Goal: Complete application form: Complete application form

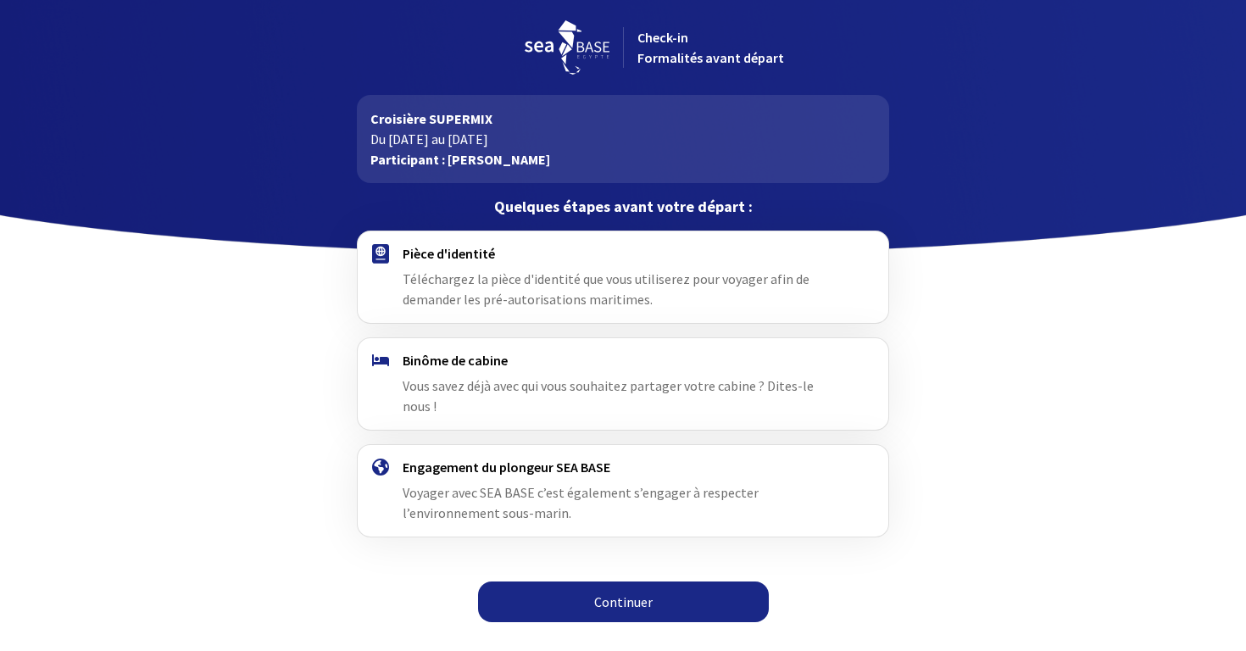
click at [804, 382] on span "Vous savez déjà avec qui vous souhaitez partager votre cabine ? Dites-le nous !" at bounding box center [607, 395] width 411 height 37
click at [608, 581] on link "Continuer" at bounding box center [623, 601] width 291 height 41
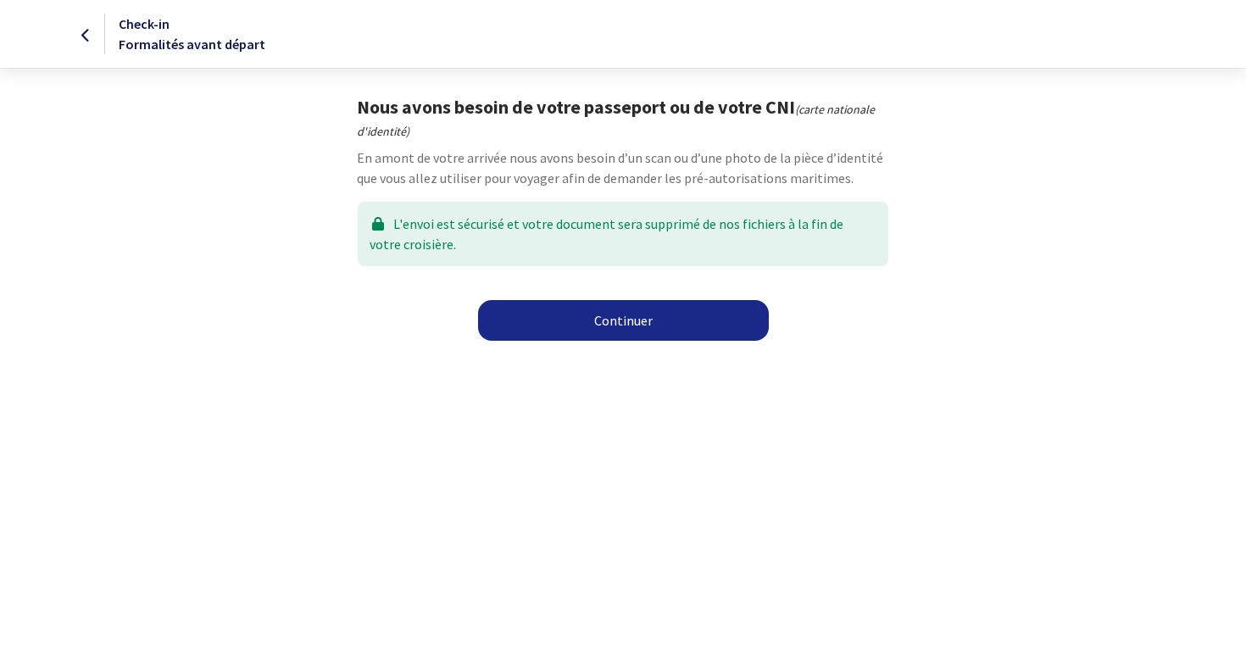
click at [591, 321] on link "Continuer" at bounding box center [623, 320] width 291 height 41
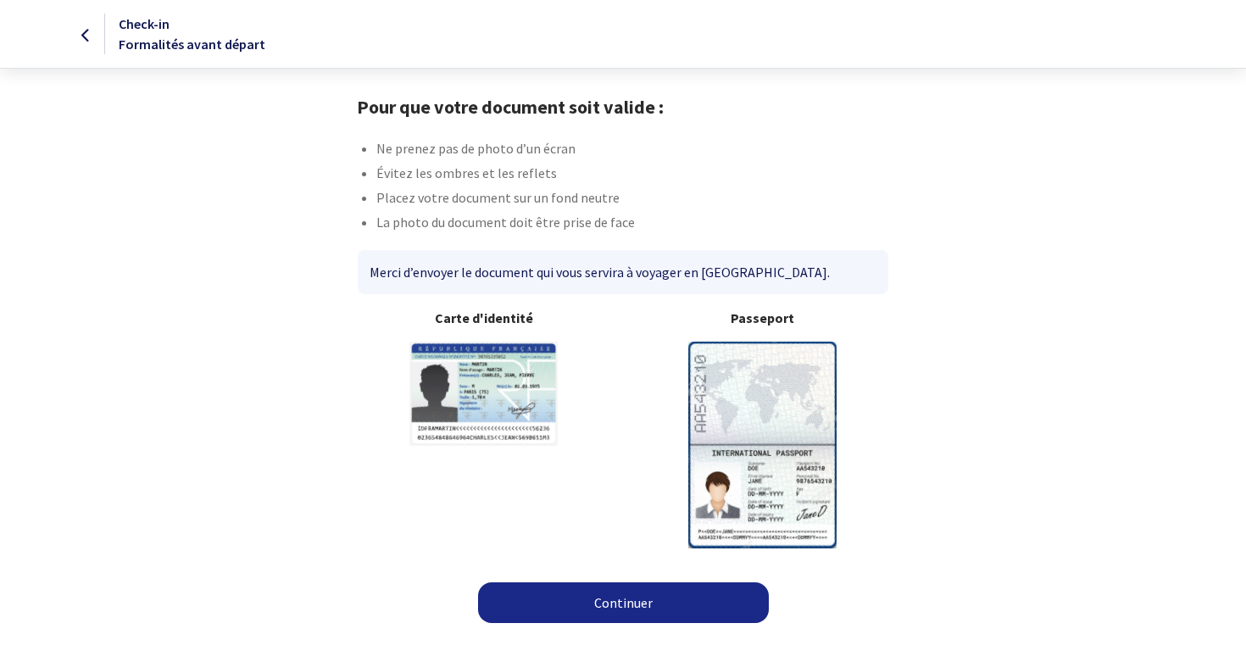
click at [580, 605] on link "Continuer" at bounding box center [623, 602] width 291 height 41
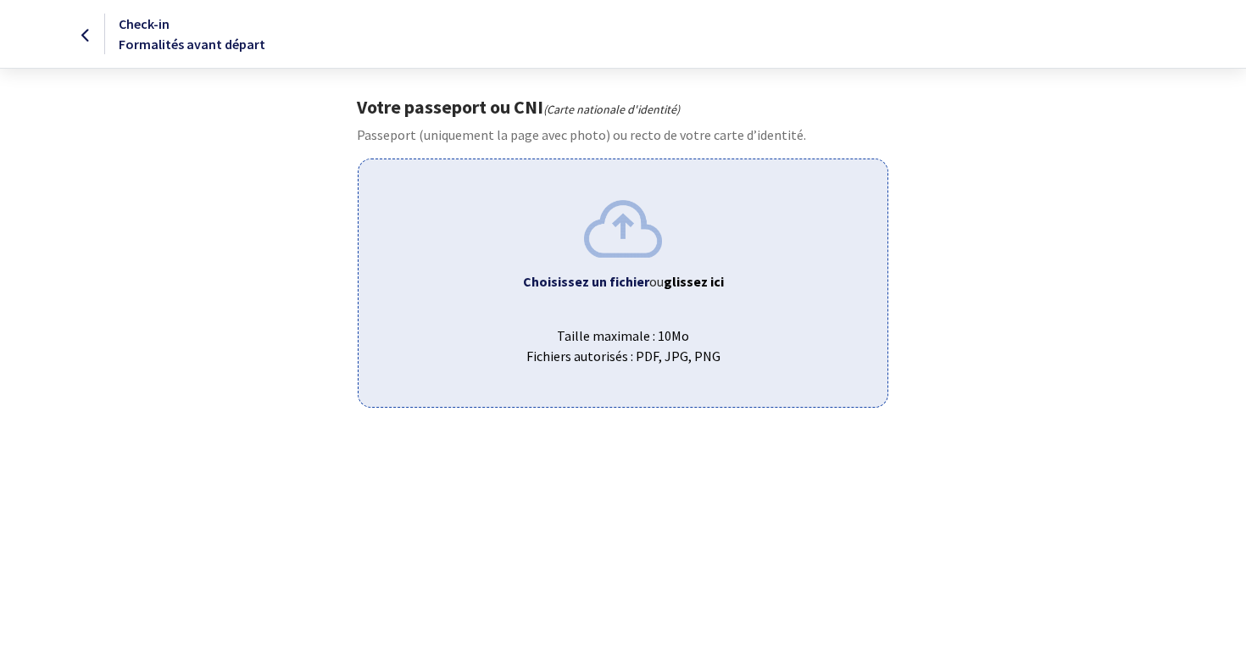
click at [609, 288] on b "Choisissez un fichier" at bounding box center [586, 281] width 126 height 17
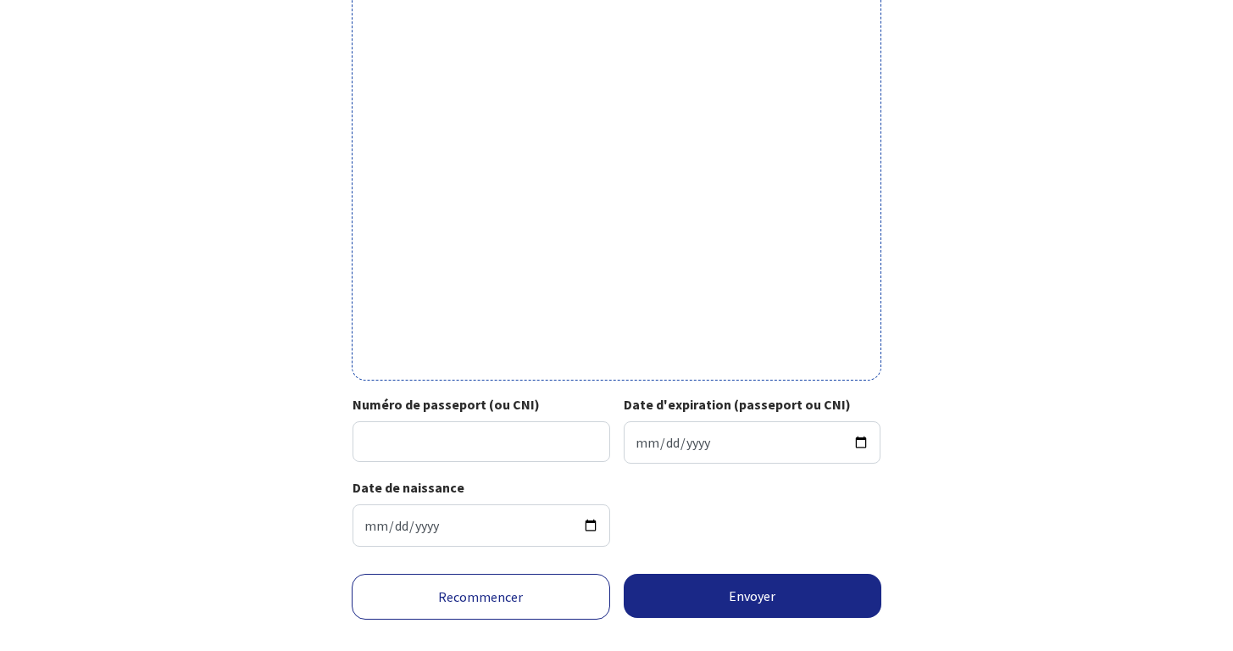
scroll to position [459, 0]
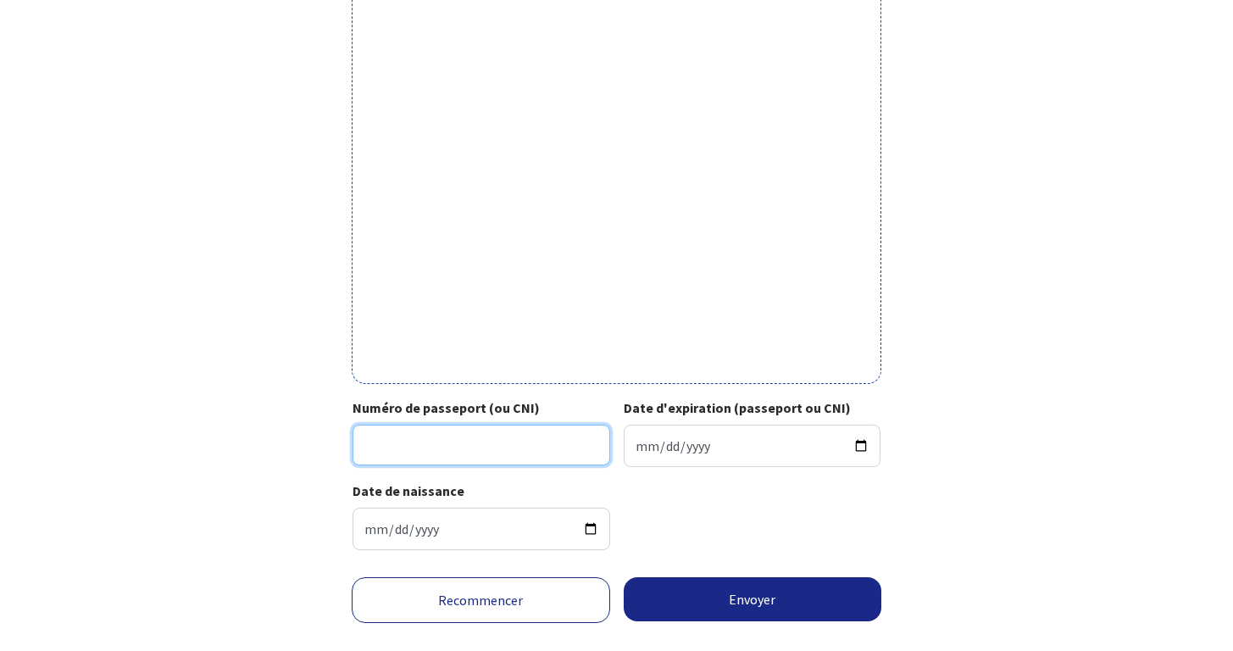
click at [394, 443] on input "Numéro de passeport (ou CNI)" at bounding box center [481, 445] width 258 height 41
type input "24EC03976"
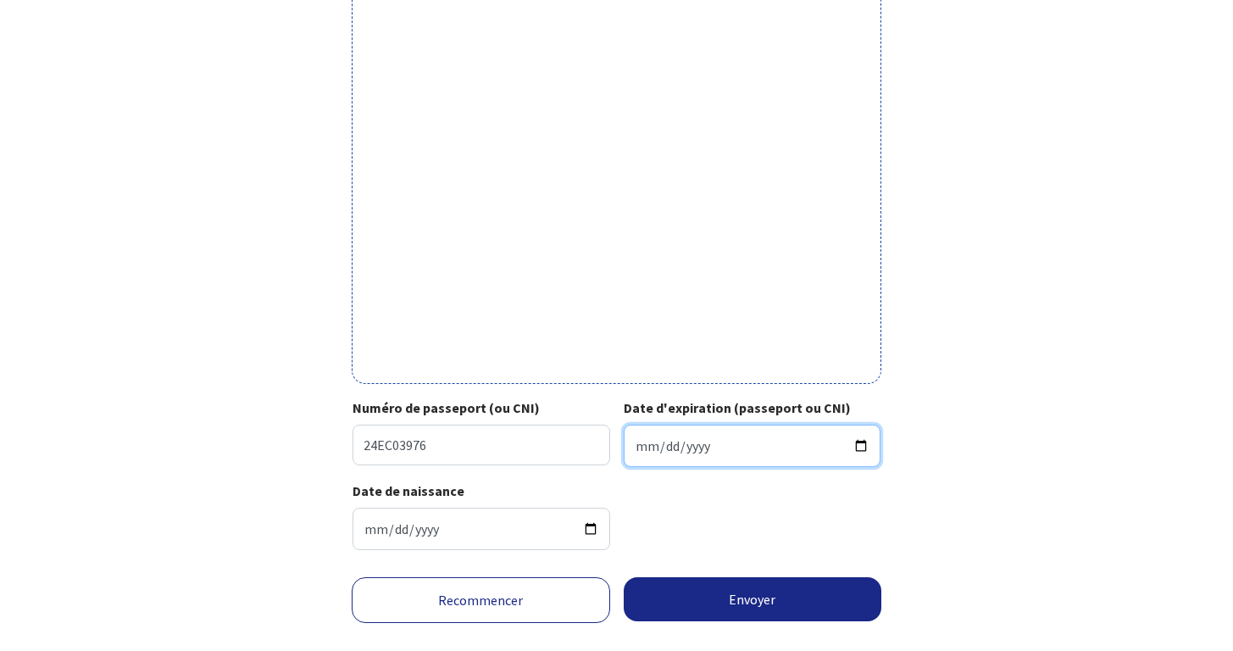
click at [646, 441] on input "Date d'expiration (passeport ou CNI)" at bounding box center [753, 446] width 258 height 42
click at [697, 452] on input "Date d'expiration (passeport ou CNI)" at bounding box center [753, 446] width 258 height 42
click at [660, 447] on input "Date d'expiration (passeport ou CNI)" at bounding box center [753, 446] width 258 height 42
click at [647, 447] on input "Date d'expiration (passeport ou CNI)" at bounding box center [753, 446] width 258 height 42
type input "2034-05-15"
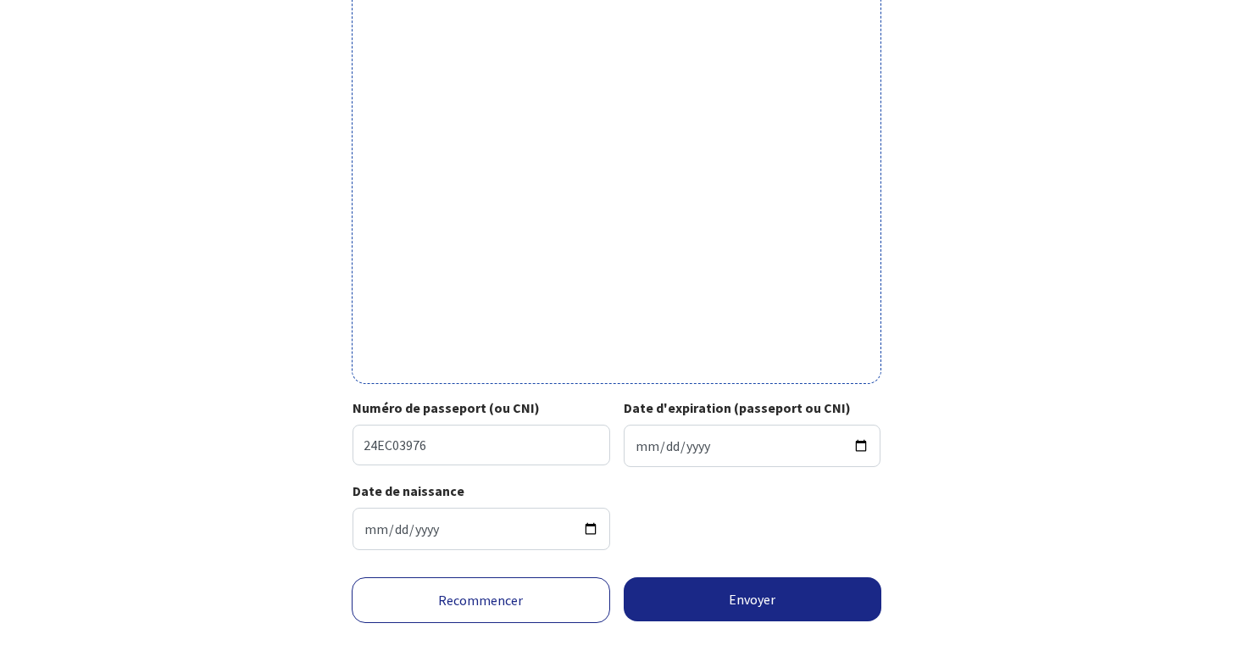
click at [845, 520] on div "Date de naissance 1993-12-14" at bounding box center [616, 521] width 528 height 83
click at [730, 605] on button "Envoyer" at bounding box center [753, 599] width 258 height 44
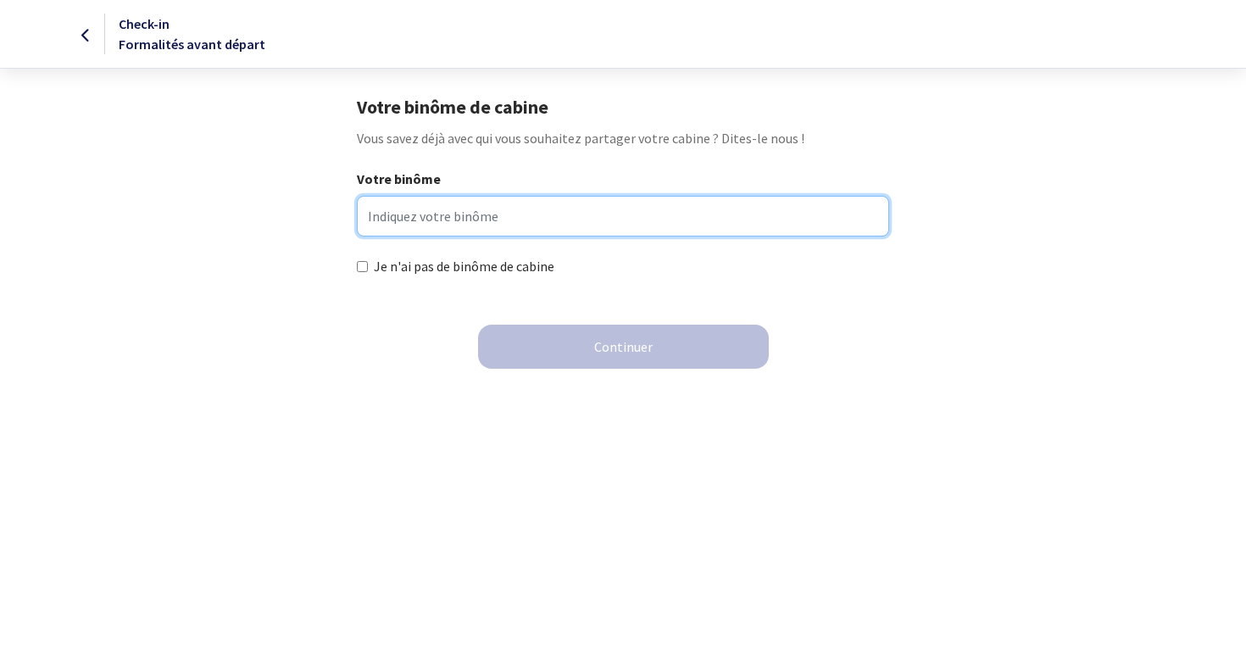
click at [488, 218] on input "Votre binôme" at bounding box center [622, 216] width 531 height 41
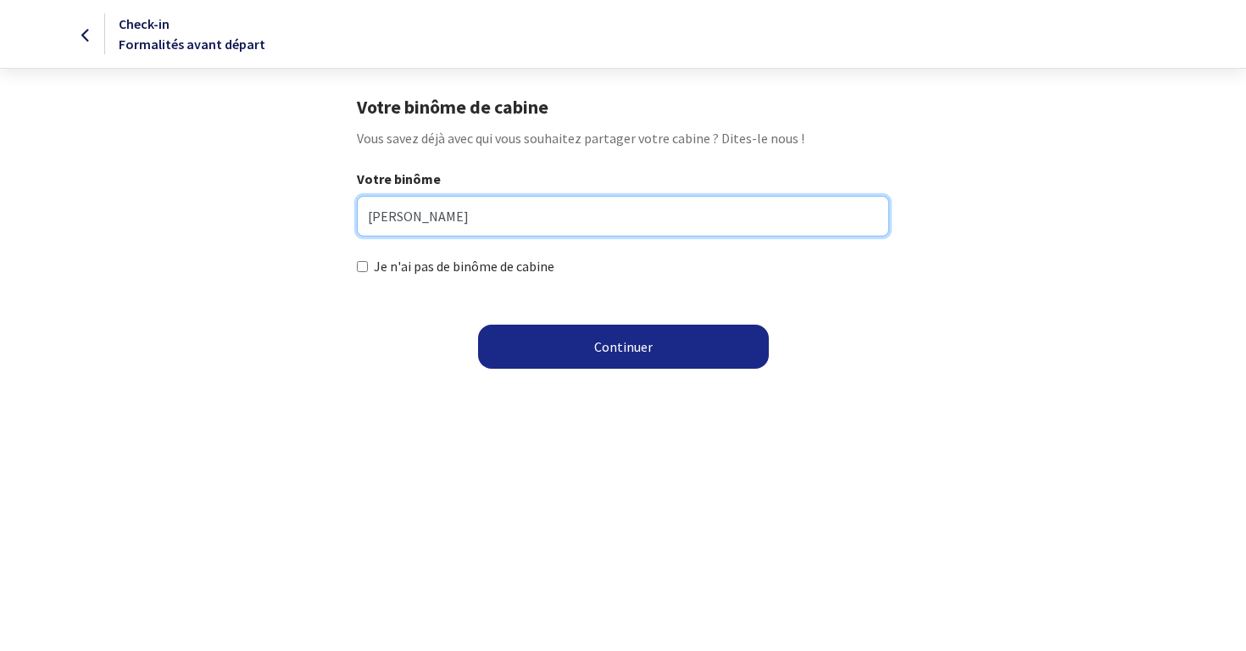
type input "Rémy CAVALLIER"
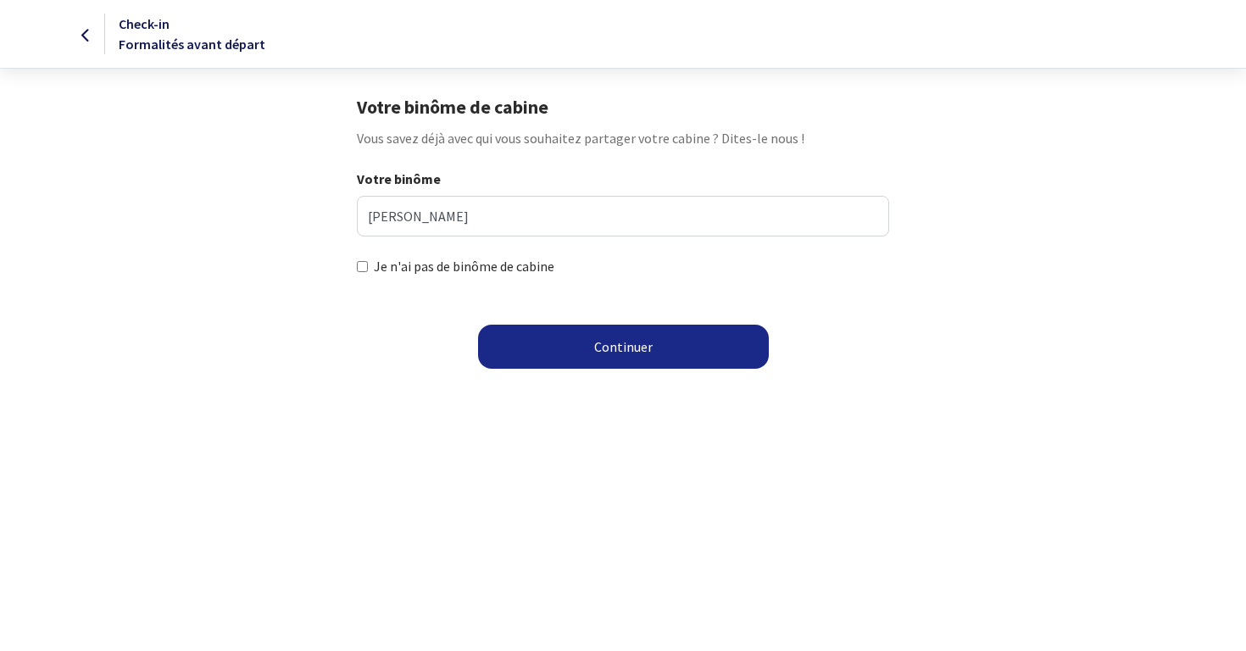
click at [612, 356] on button "Continuer" at bounding box center [623, 347] width 291 height 44
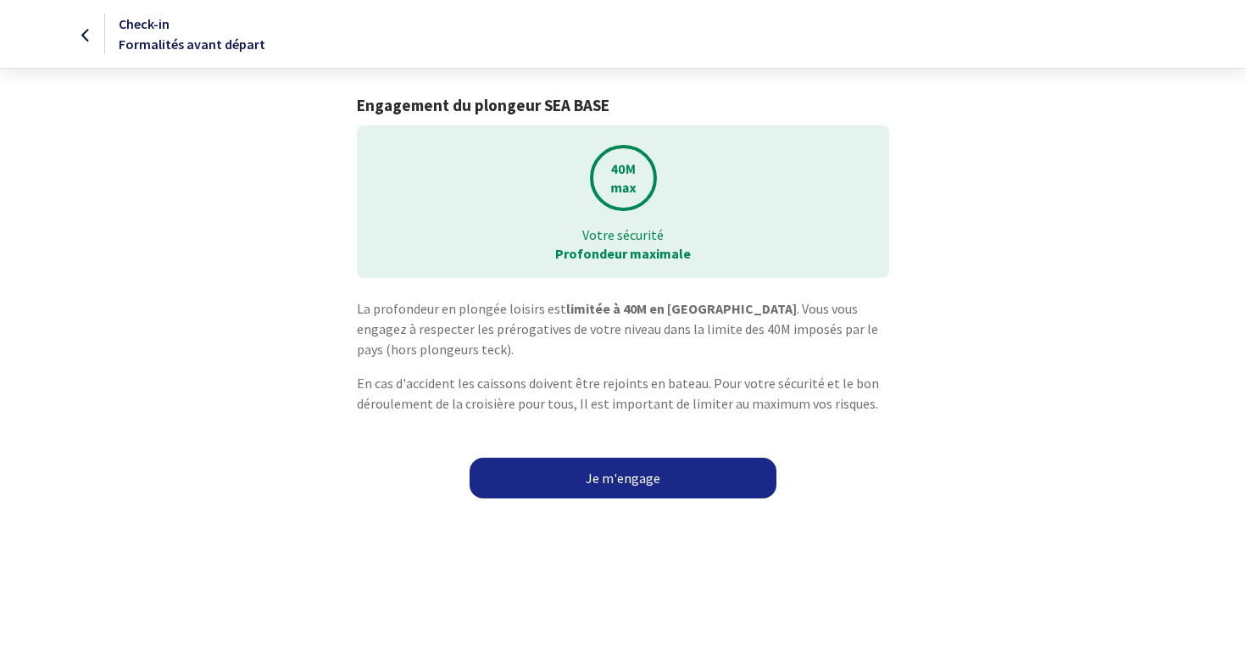
click at [630, 464] on link "Je m'engage" at bounding box center [622, 478] width 307 height 41
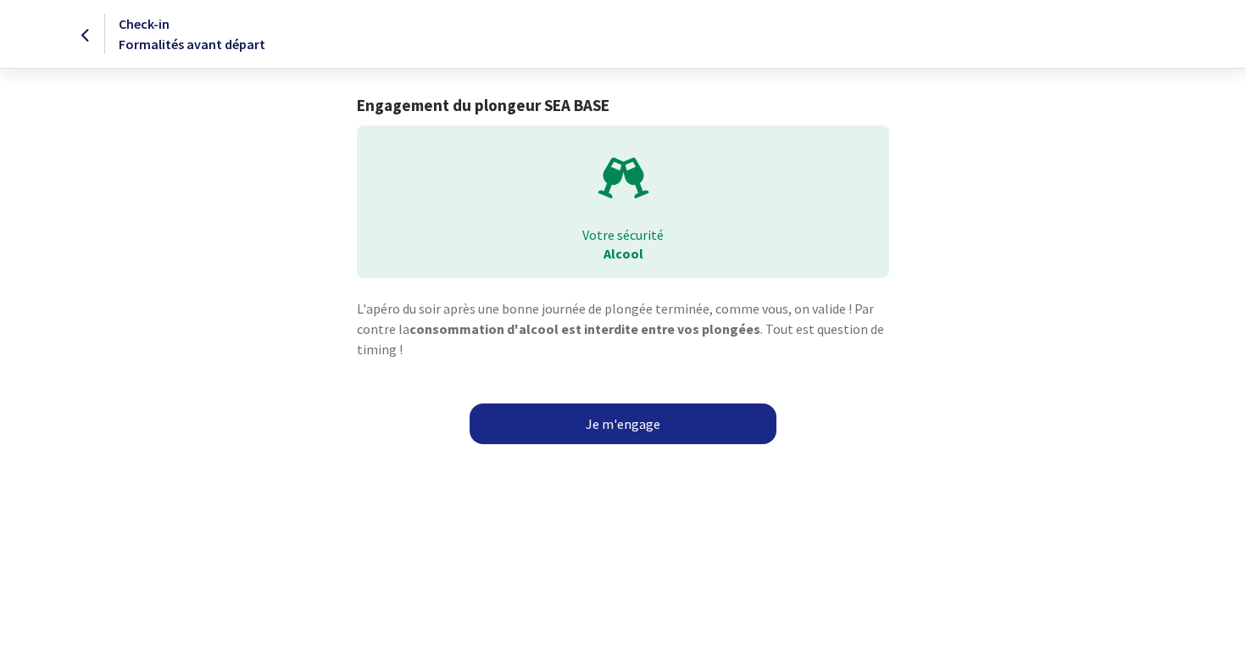
click at [632, 415] on link "Je m'engage" at bounding box center [622, 423] width 307 height 41
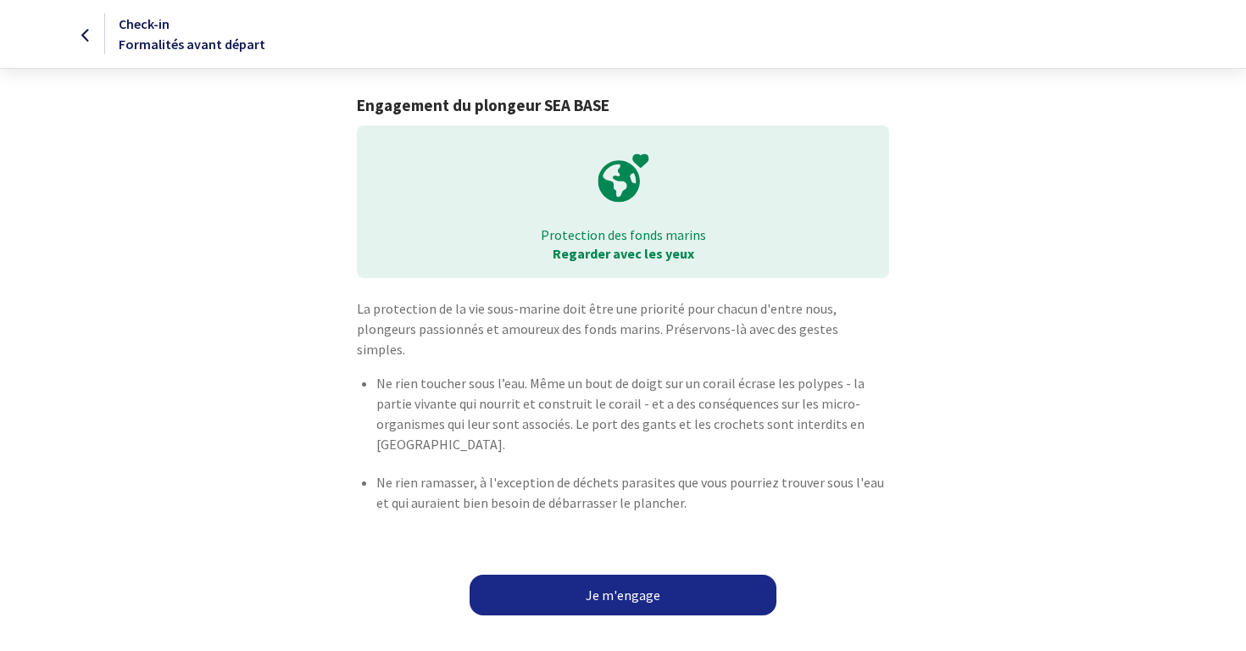
click at [624, 574] on link "Je m'engage" at bounding box center [622, 594] width 307 height 41
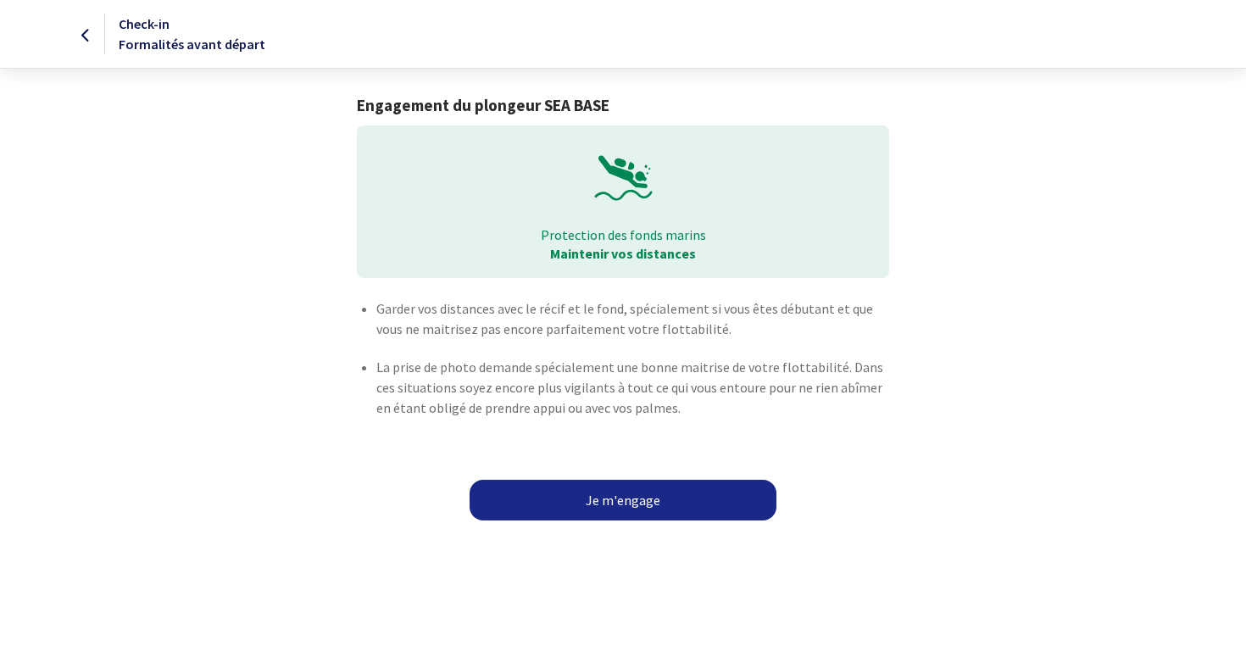
click at [624, 491] on link "Je m'engage" at bounding box center [622, 500] width 307 height 41
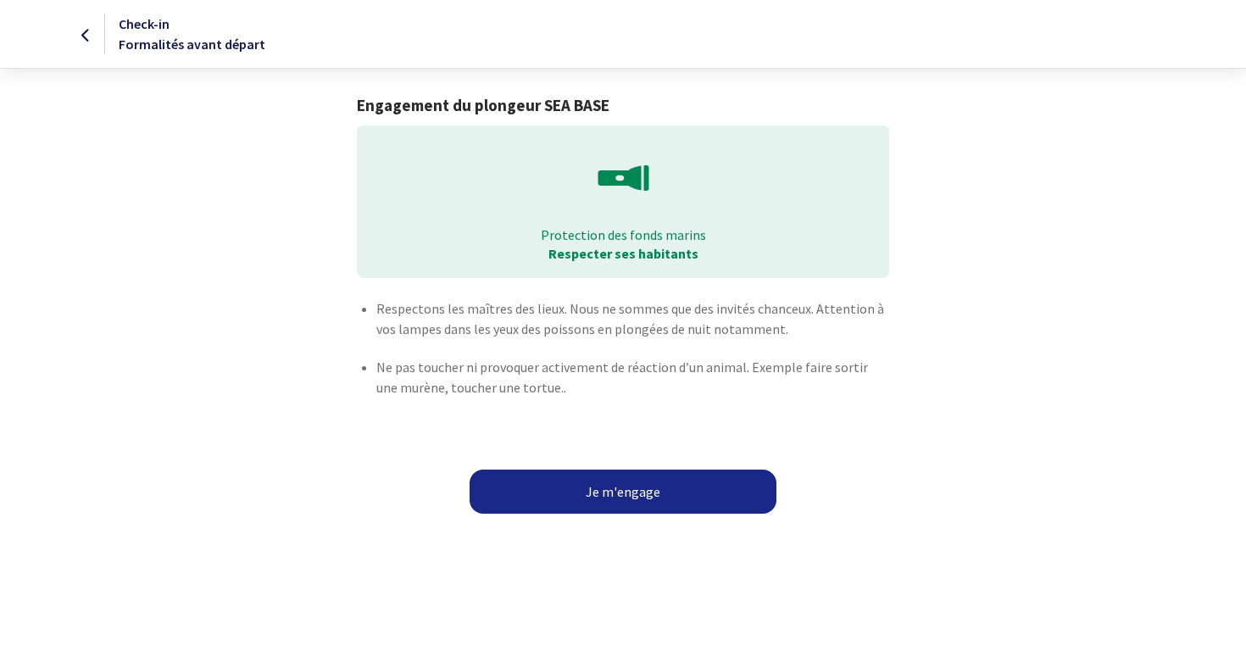
click at [610, 481] on button "Je m'engage" at bounding box center [622, 491] width 307 height 44
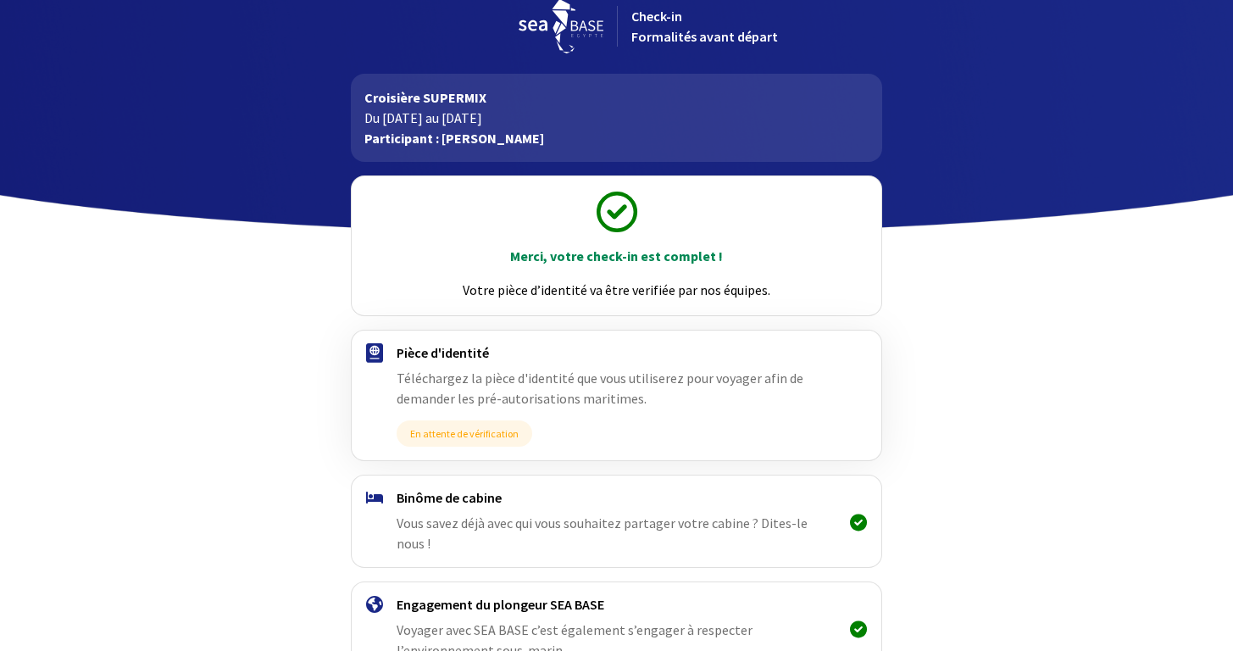
scroll to position [119, 0]
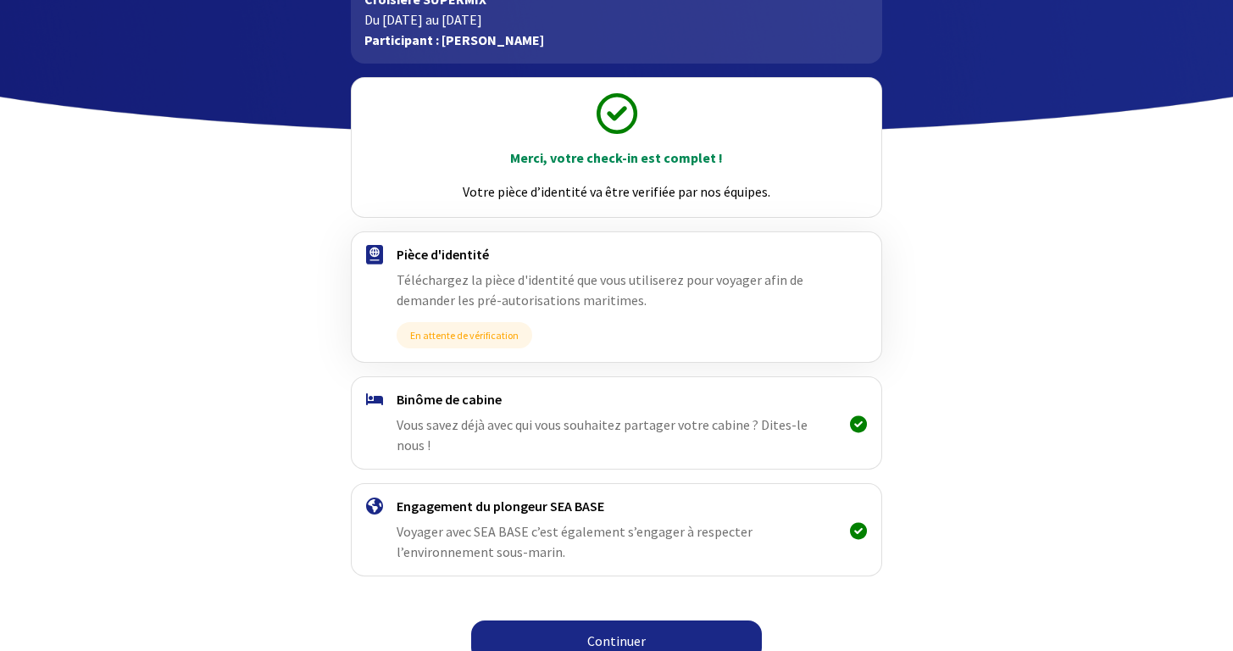
click at [607, 620] on link "Continuer" at bounding box center [616, 640] width 291 height 41
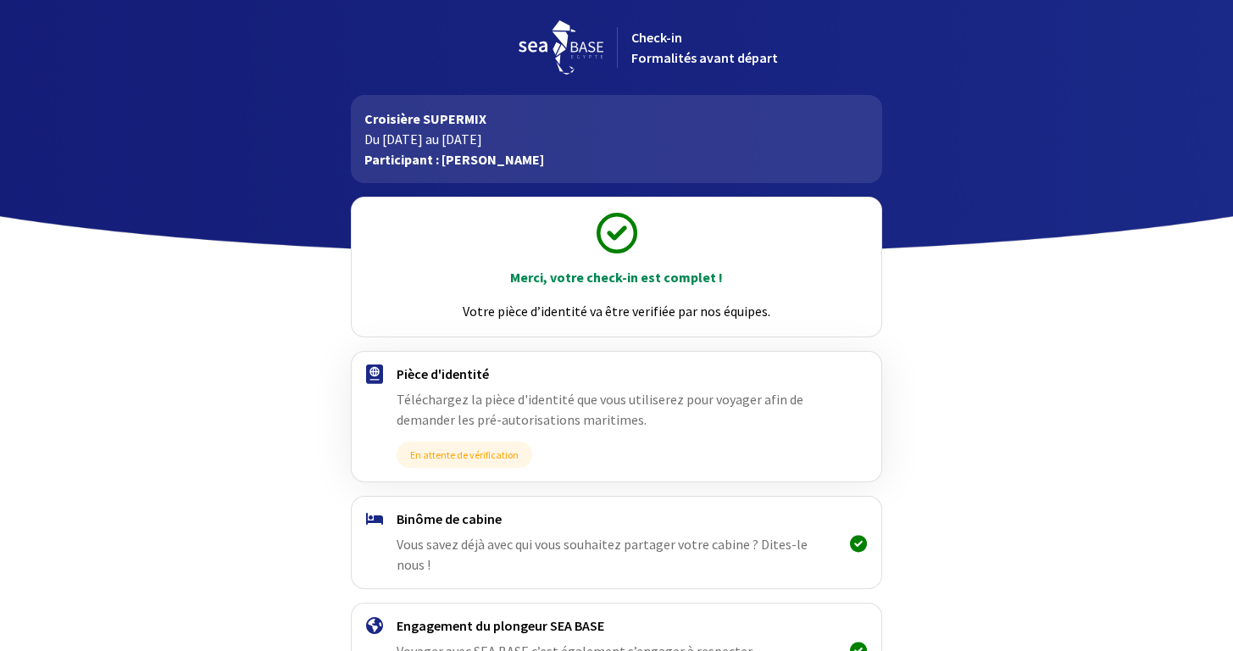
scroll to position [119, 0]
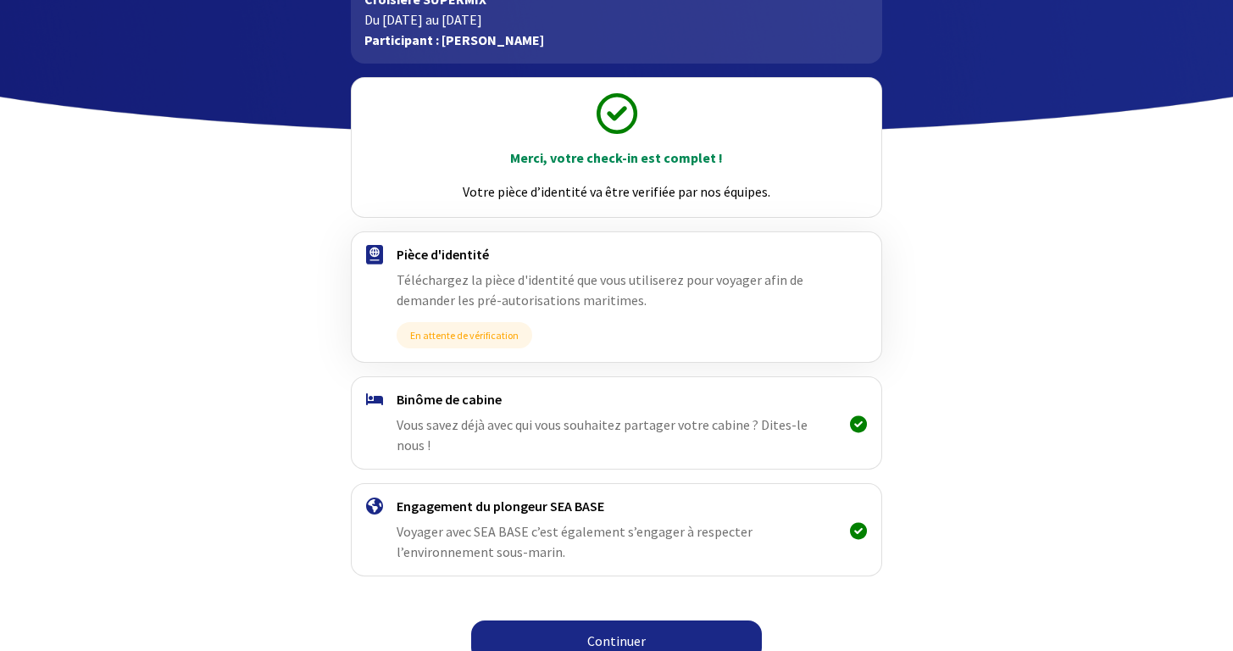
click at [594, 620] on link "Continuer" at bounding box center [616, 640] width 291 height 41
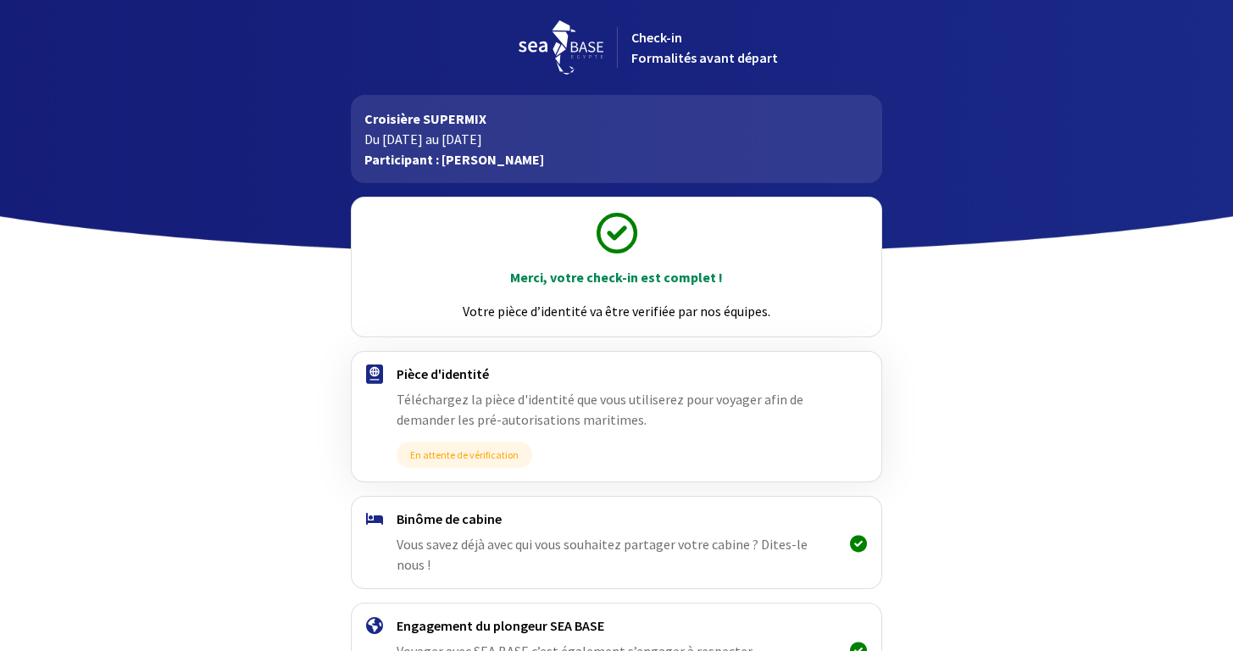
scroll to position [119, 0]
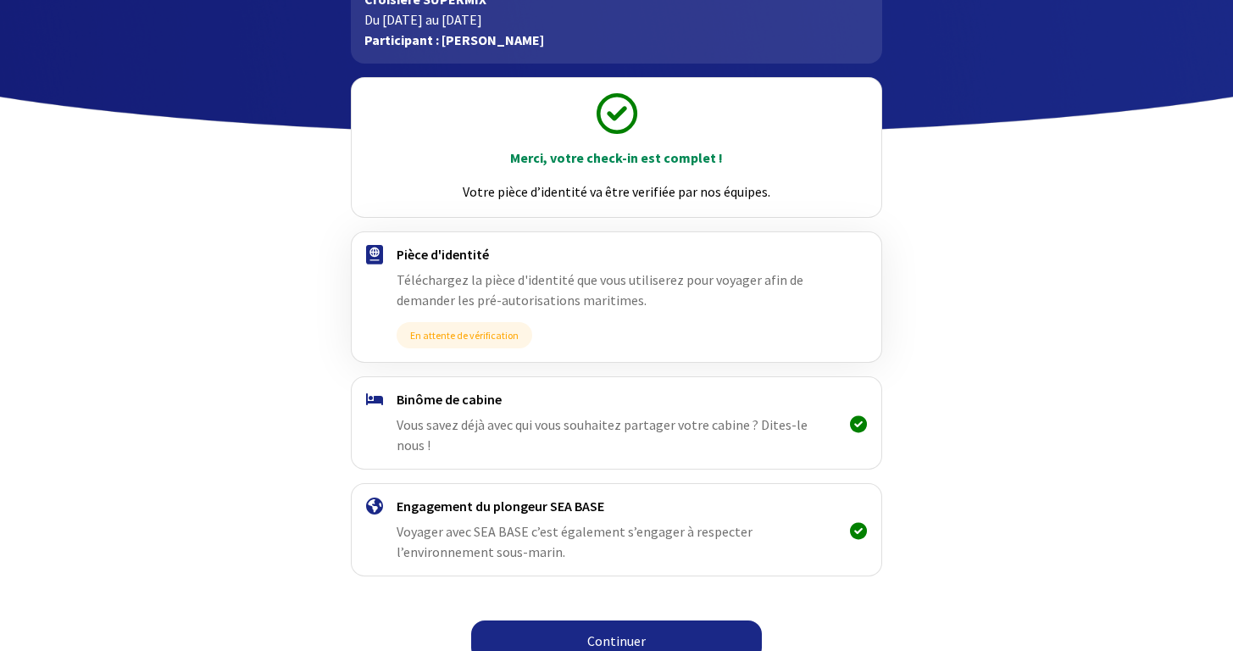
click at [604, 625] on link "Continuer" at bounding box center [616, 640] width 291 height 41
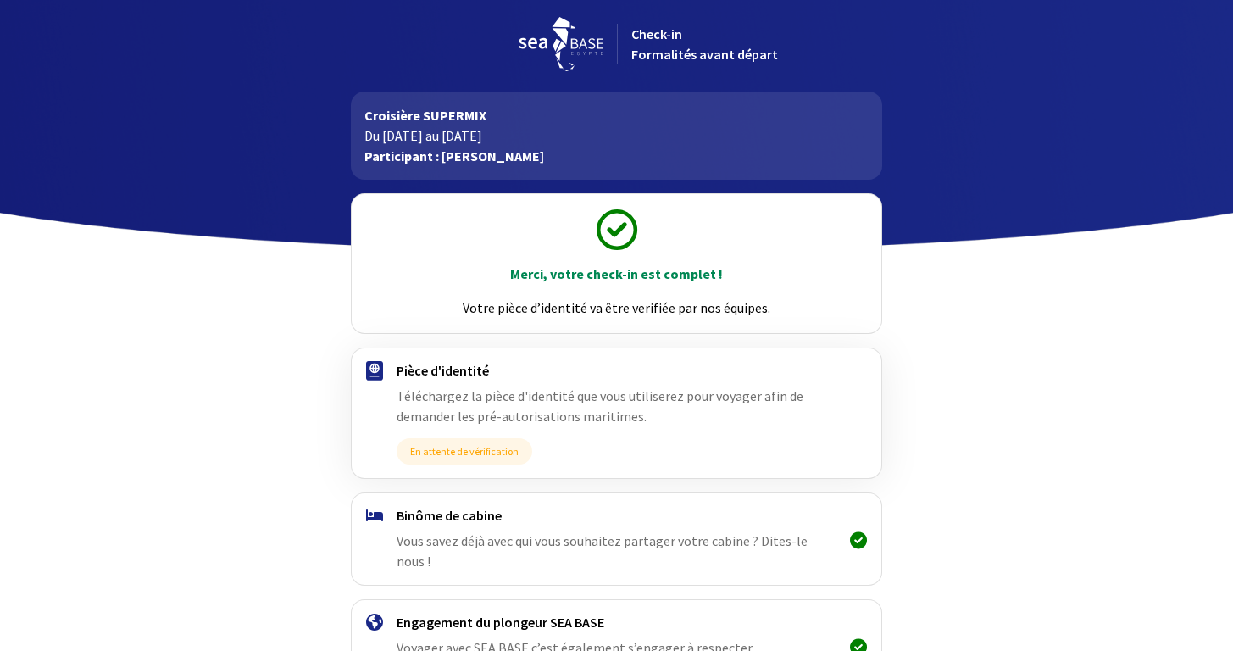
scroll to position [119, 0]
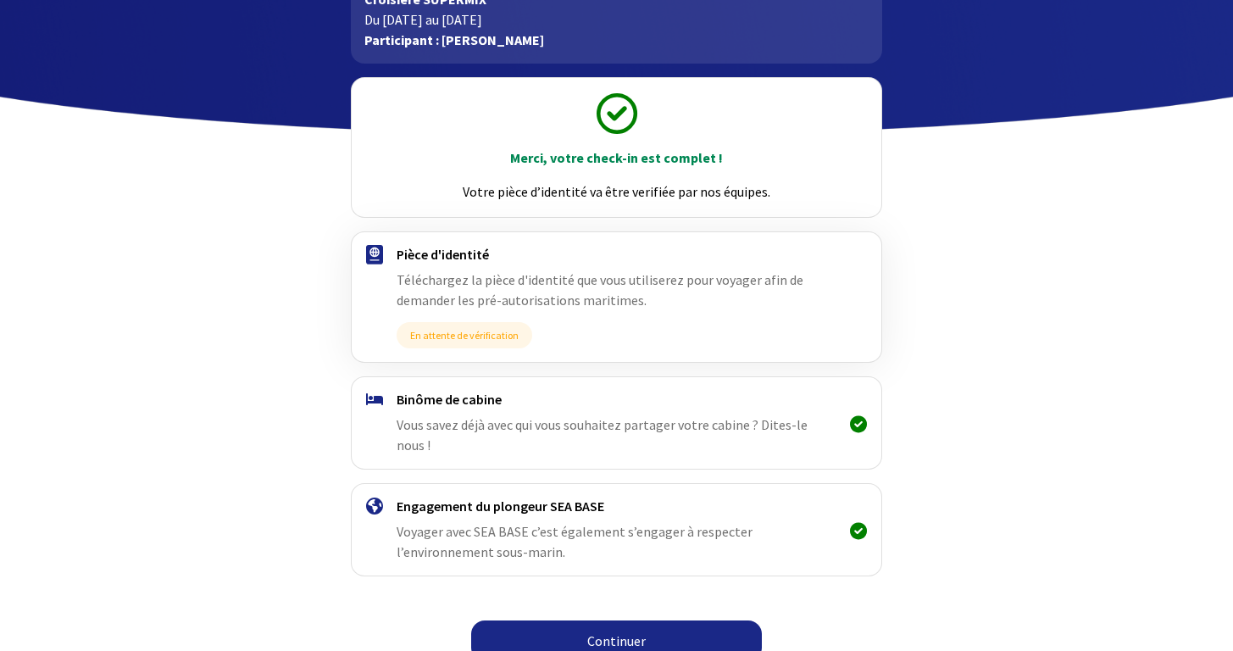
click at [612, 620] on link "Continuer" at bounding box center [616, 640] width 291 height 41
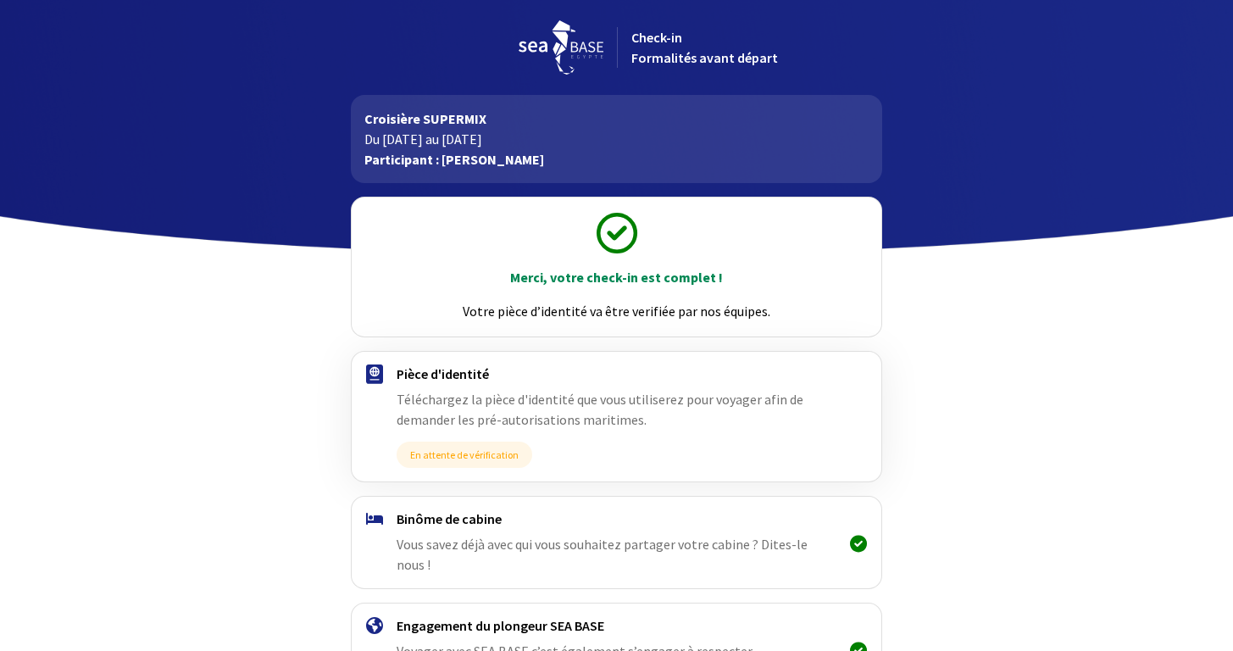
click at [609, 45] on div at bounding box center [477, 47] width 279 height 54
click at [567, 46] on img at bounding box center [561, 47] width 85 height 54
click at [678, 43] on span "Check-in Formalités avant départ" at bounding box center [704, 47] width 147 height 37
